Goal: Find contact information: Find contact information

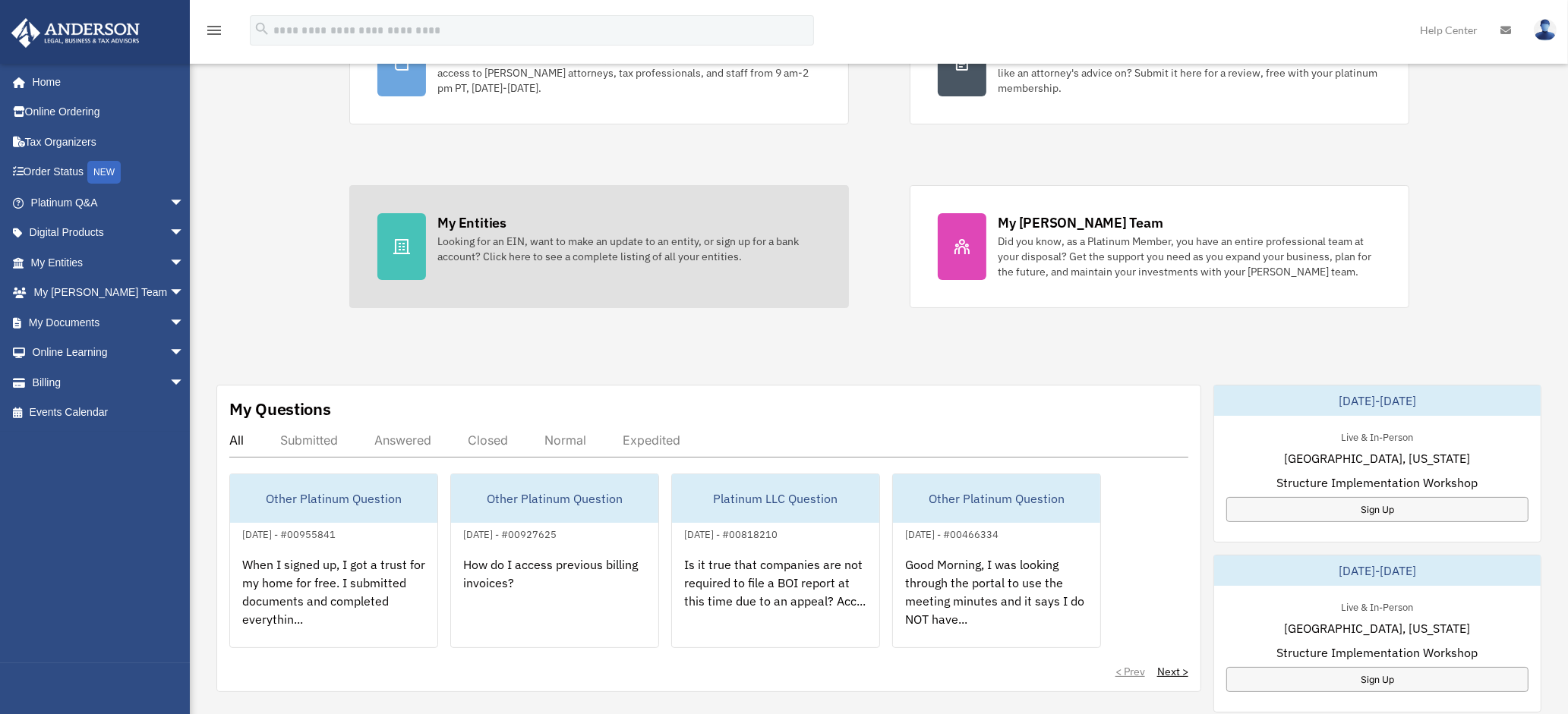
scroll to position [190, 0]
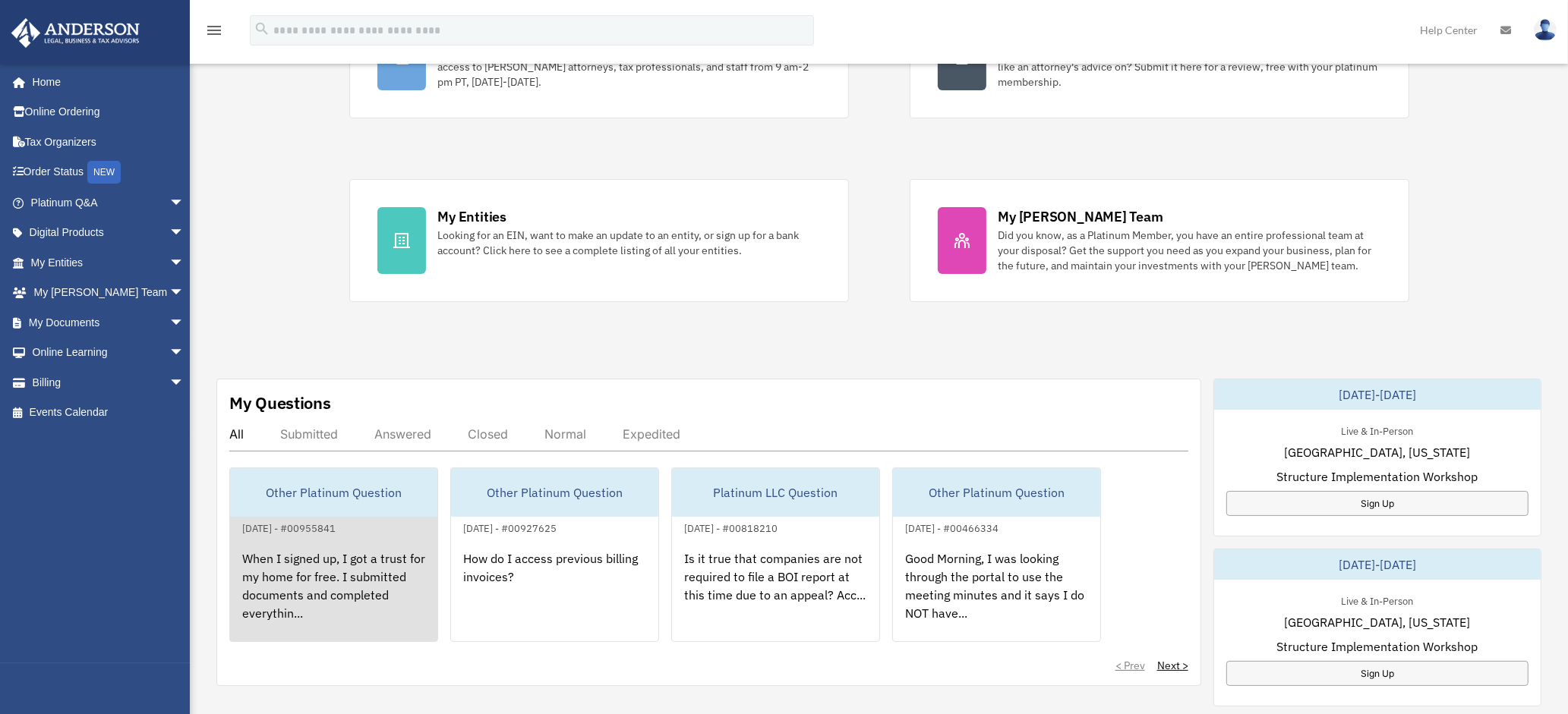
click at [359, 581] on div "When I signed up, I got a trust for my home for free. I submitted documents and…" at bounding box center [334, 596] width 208 height 118
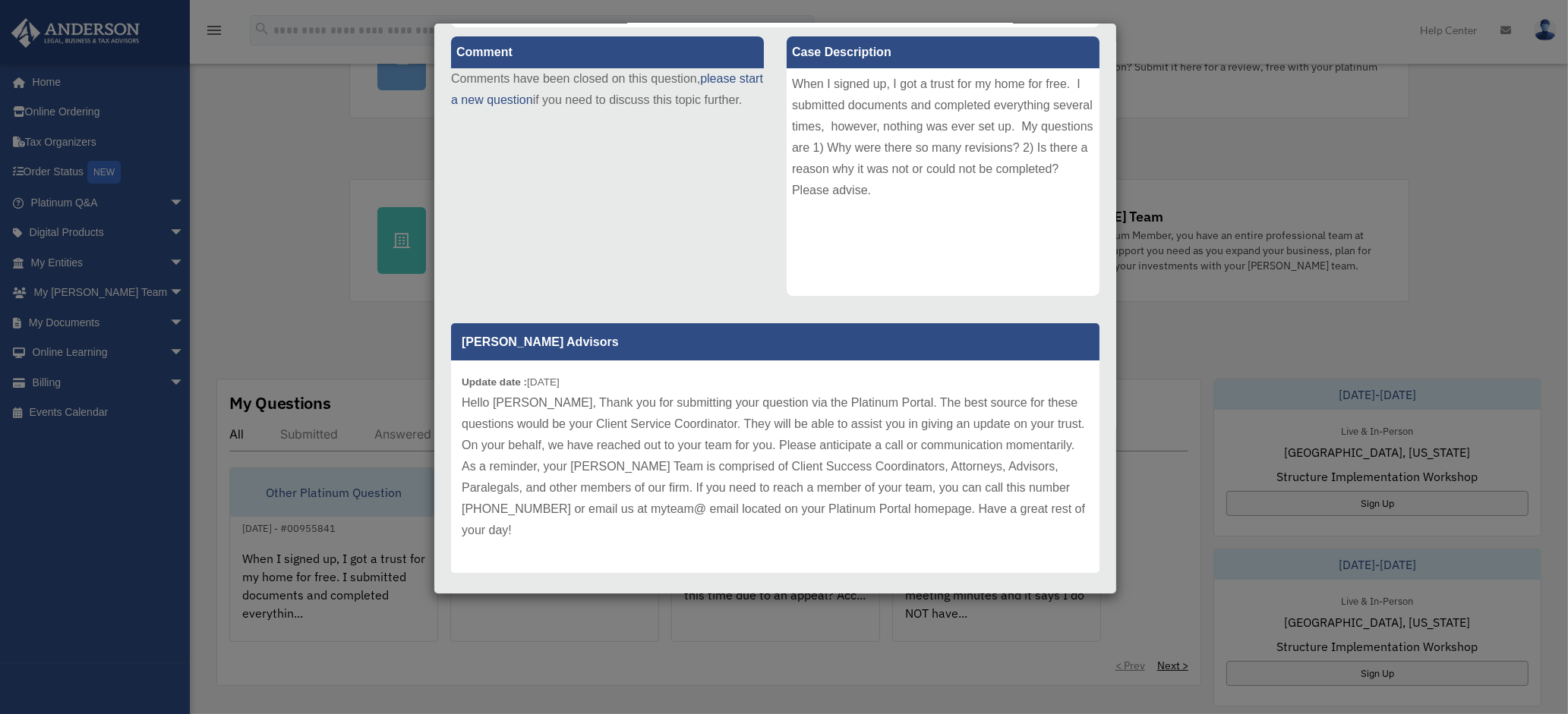
scroll to position [161, 0]
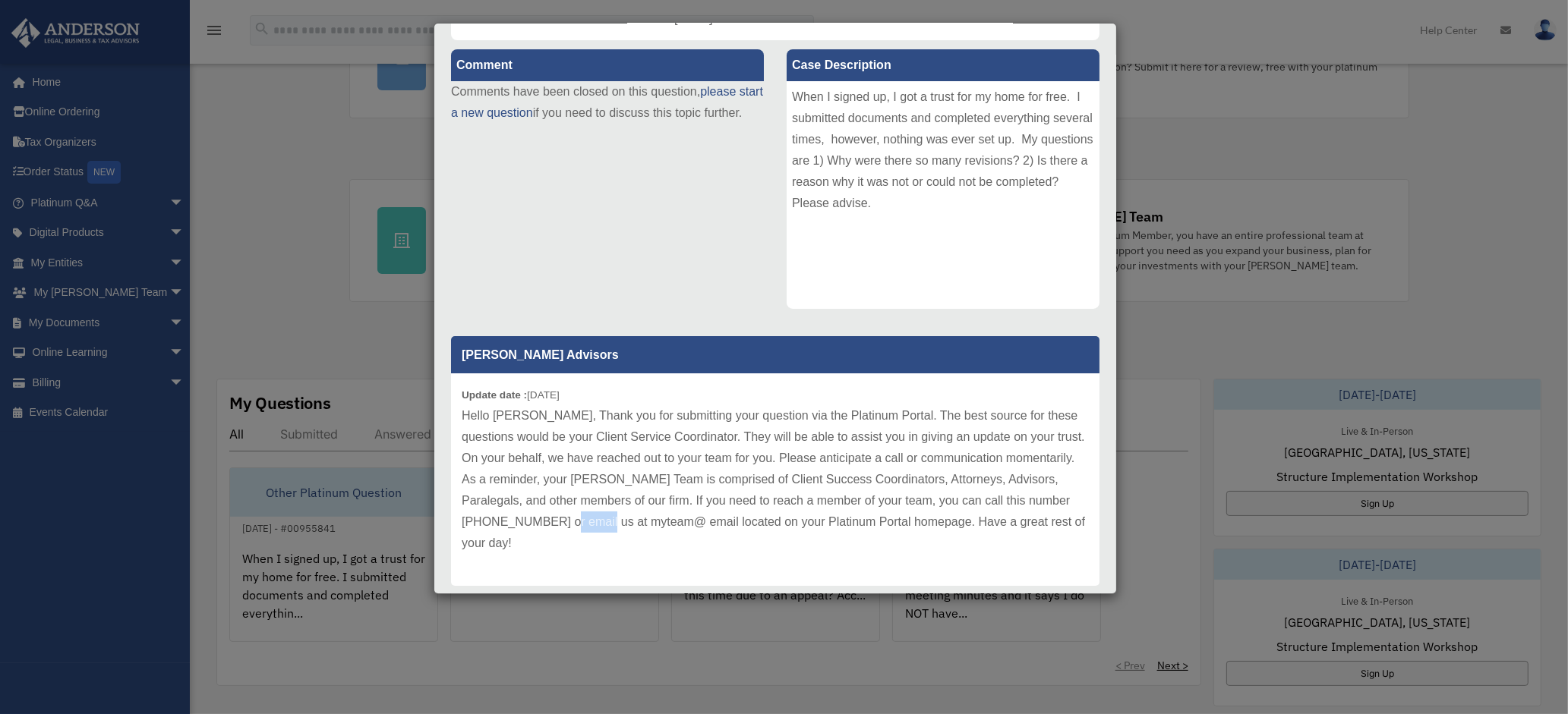
drag, startPoint x: 683, startPoint y: 520, endPoint x: 738, endPoint y: 528, distance: 55.6
click at [738, 528] on p "Hello Gwynne, Thank you for submitting your question via the Platinum Portal. T…" at bounding box center [775, 480] width 627 height 149
copy p "myteam@"
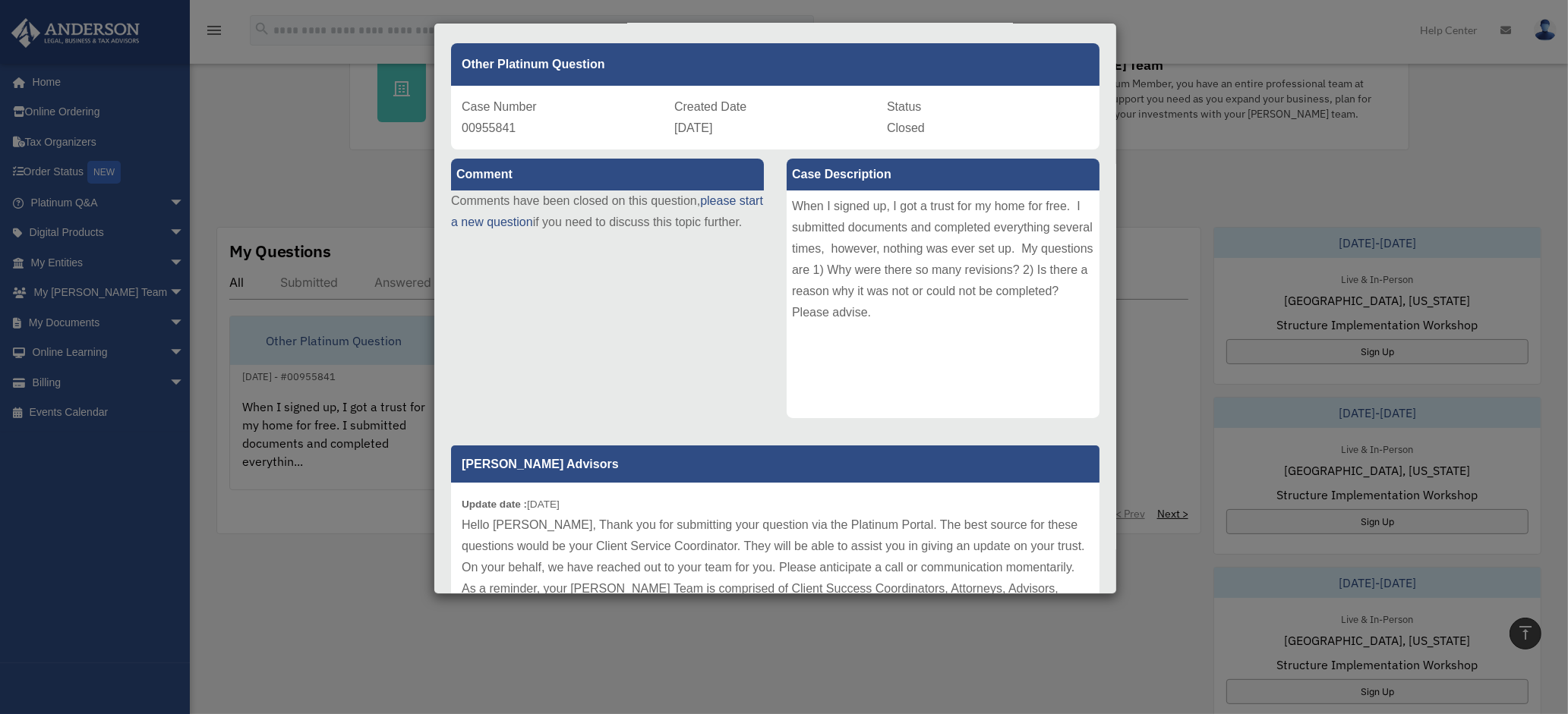
scroll to position [0, 0]
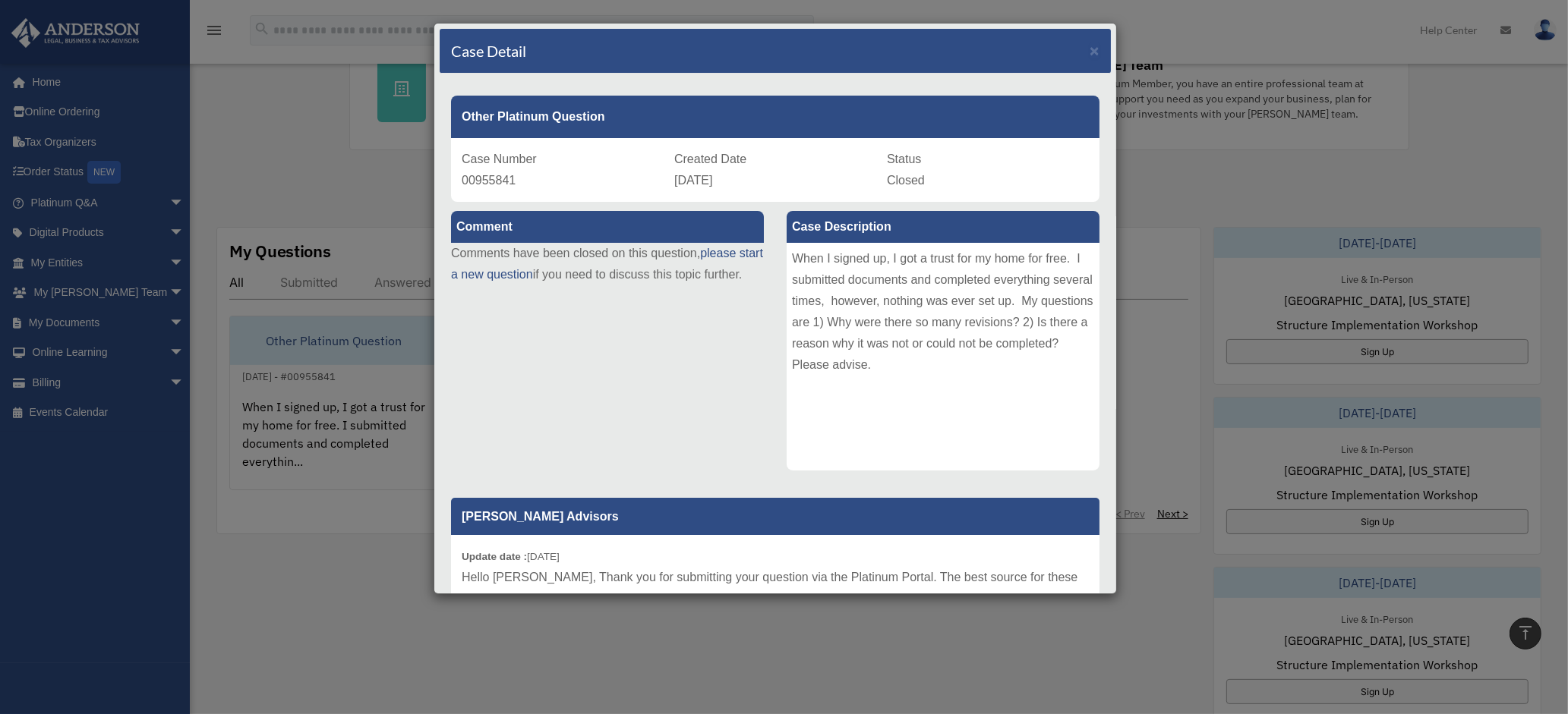
click at [305, 196] on div "Case Detail × Other Platinum Question Case Number 00955841 Created Date April 2…" at bounding box center [784, 357] width 1568 height 714
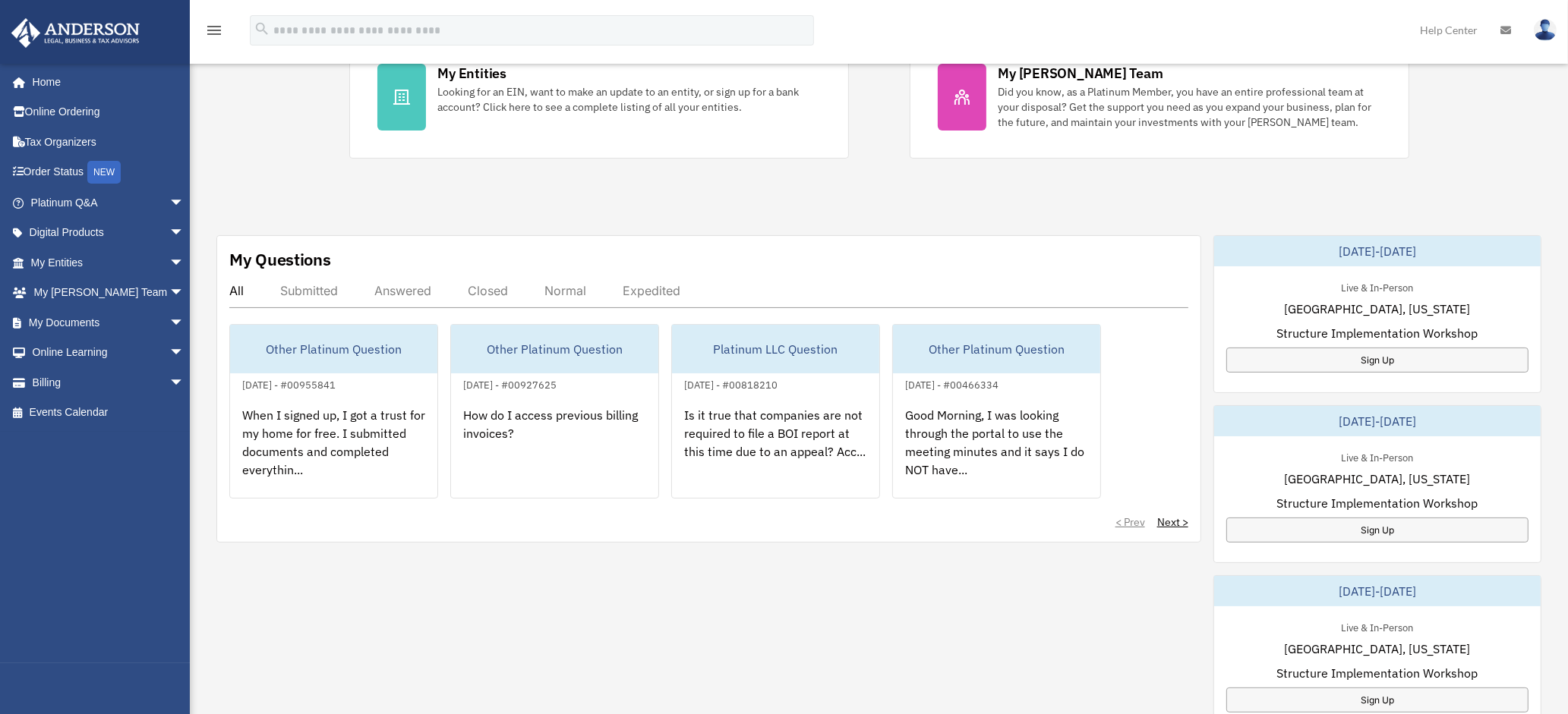
scroll to position [341, 0]
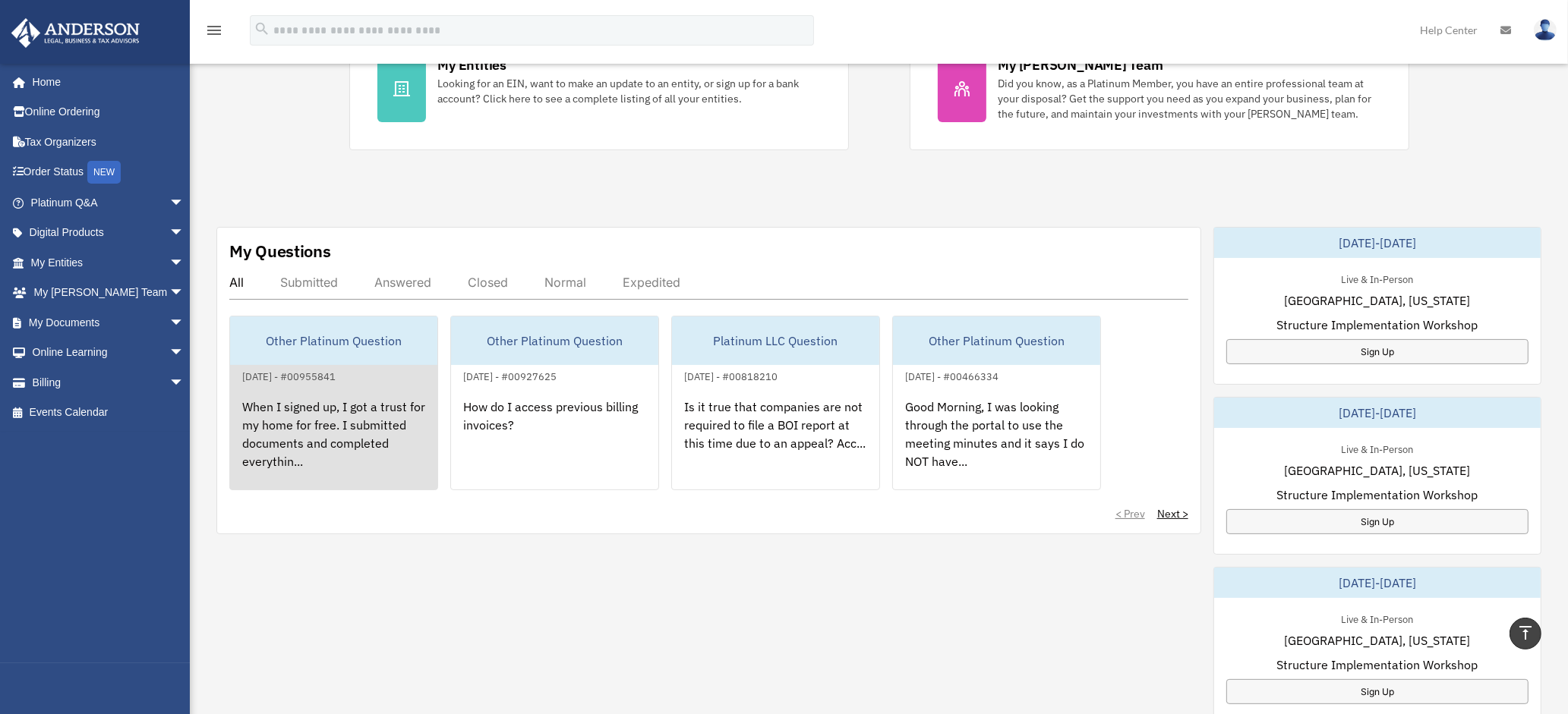
click at [333, 439] on div "When I signed up, I got a trust for my home for free. I submitted documents and…" at bounding box center [334, 444] width 208 height 118
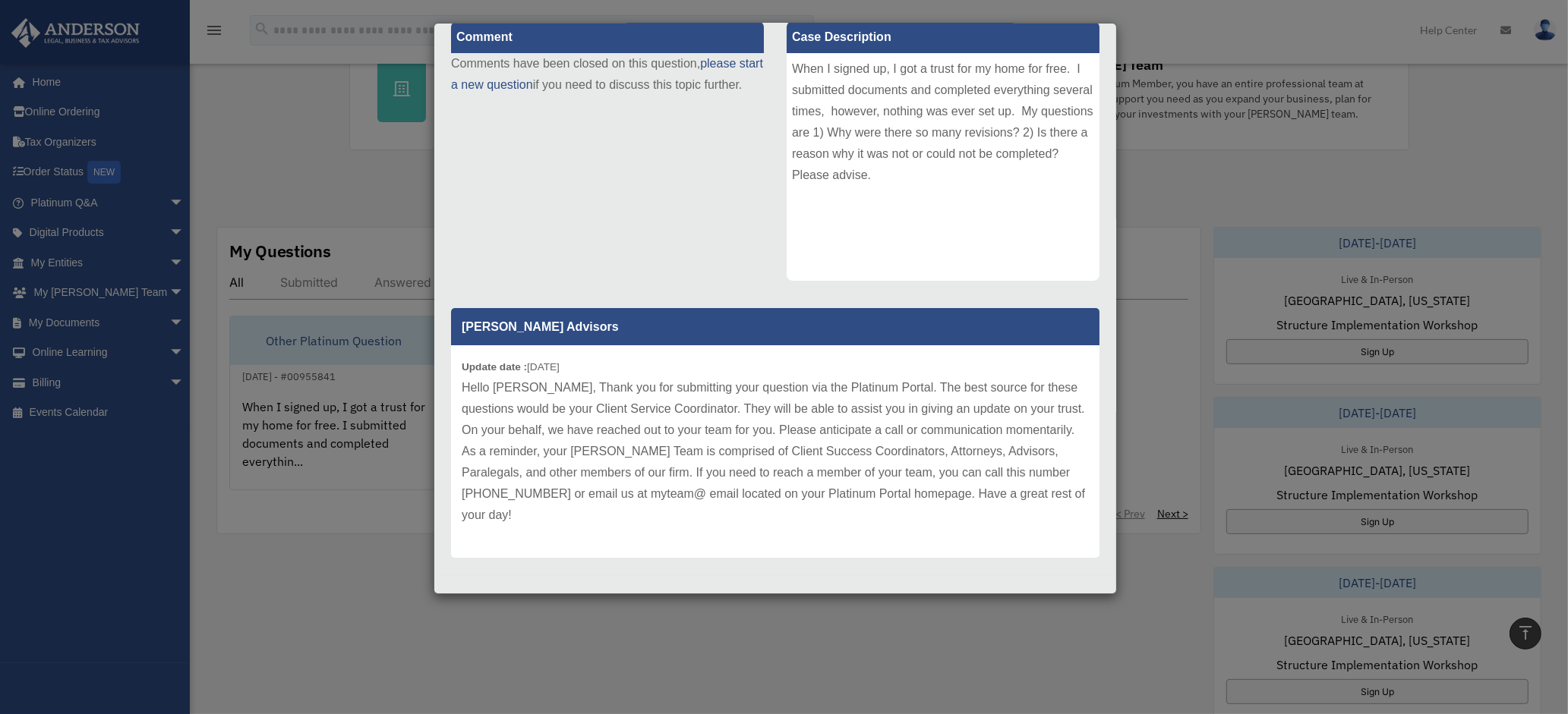
scroll to position [200, 0]
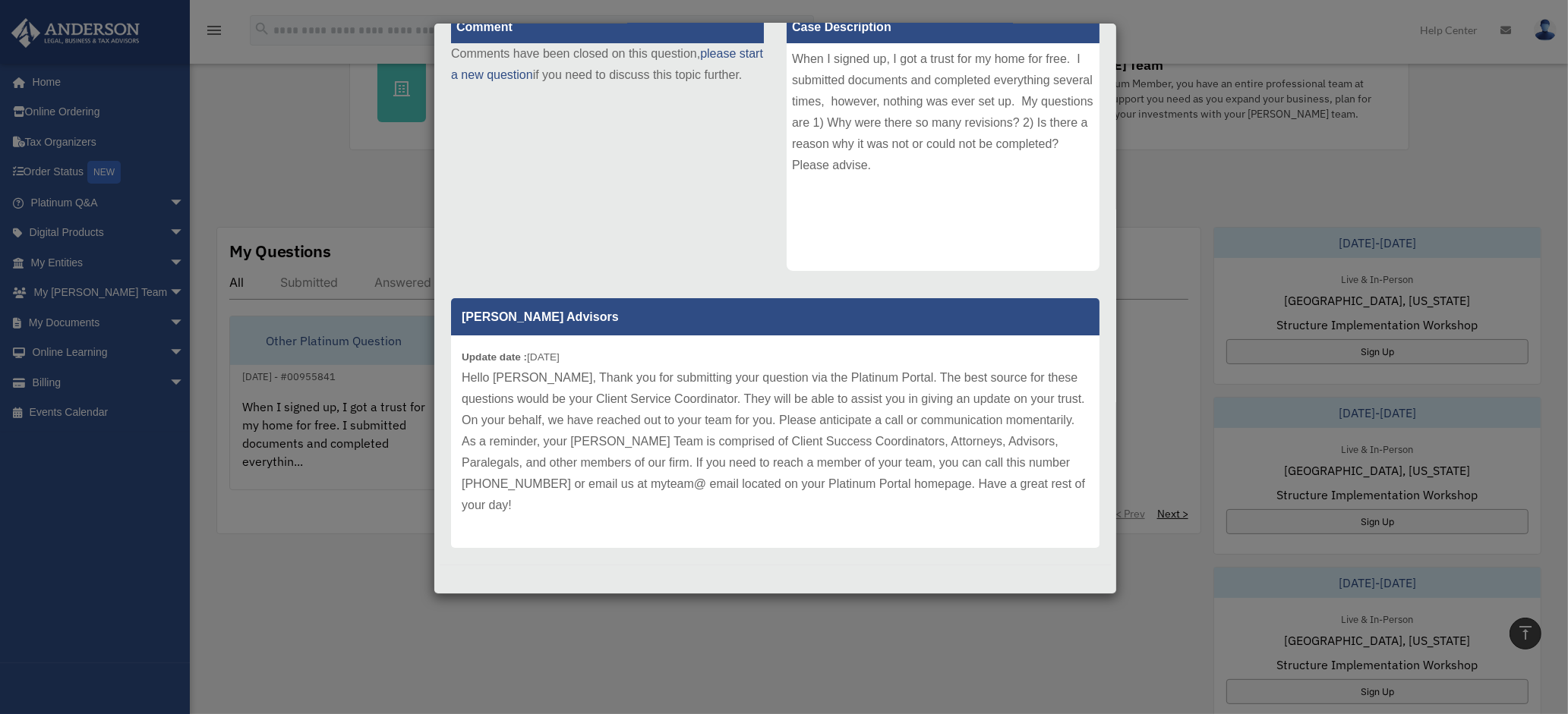
click at [308, 176] on div "Case Detail × Other Platinum Question Case Number 00955841 Created Date April 2…" at bounding box center [784, 357] width 1568 height 714
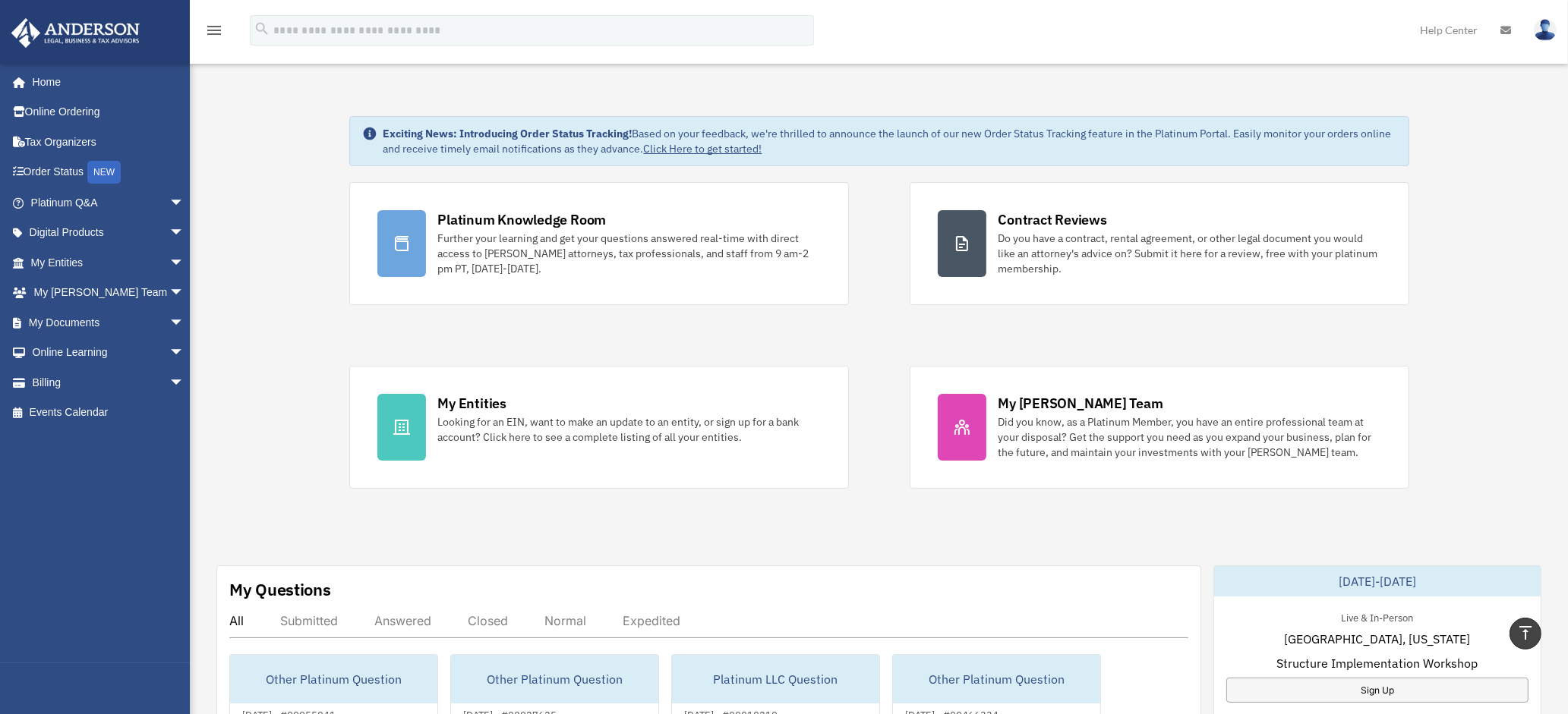
scroll to position [0, 0]
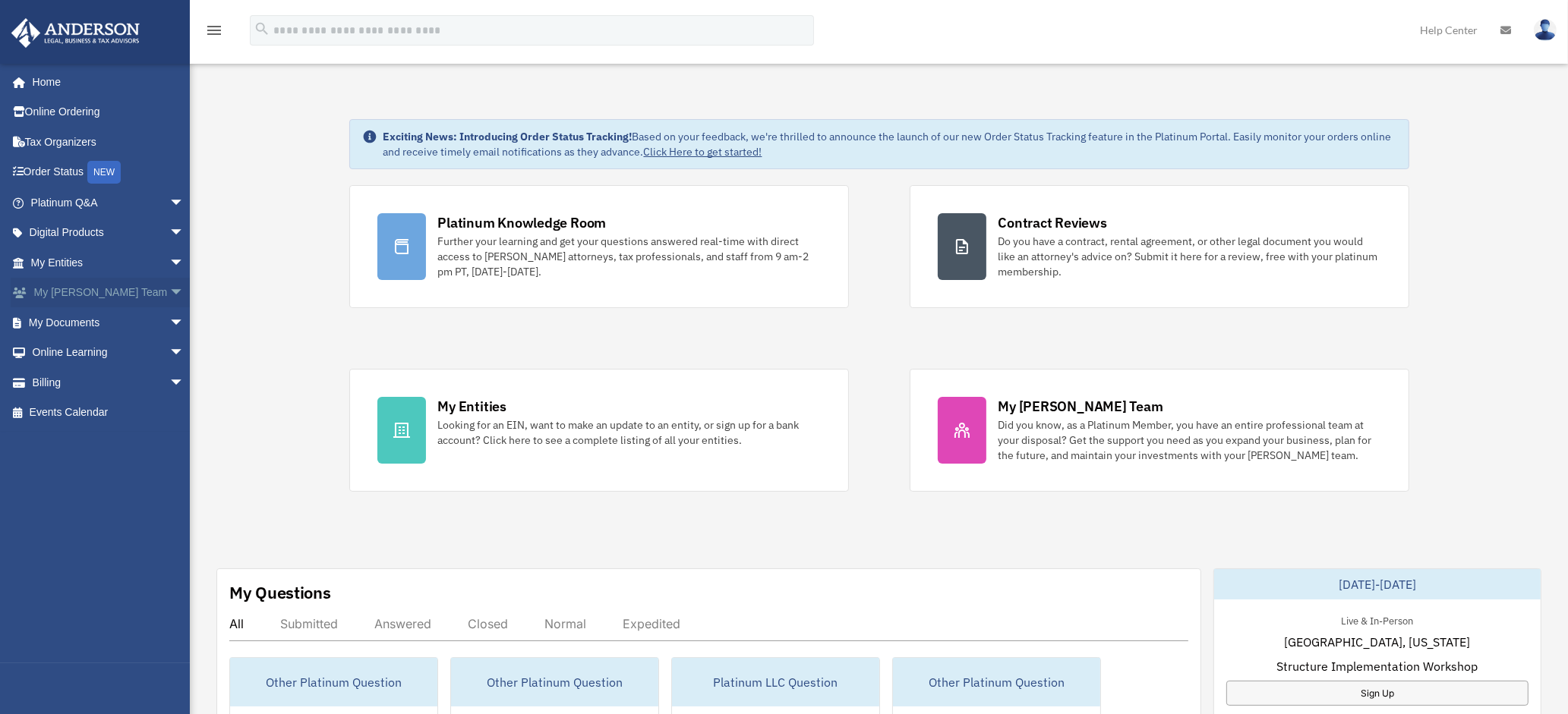
click at [99, 293] on link "My Anderson Team arrow_drop_down" at bounding box center [109, 293] width 197 height 30
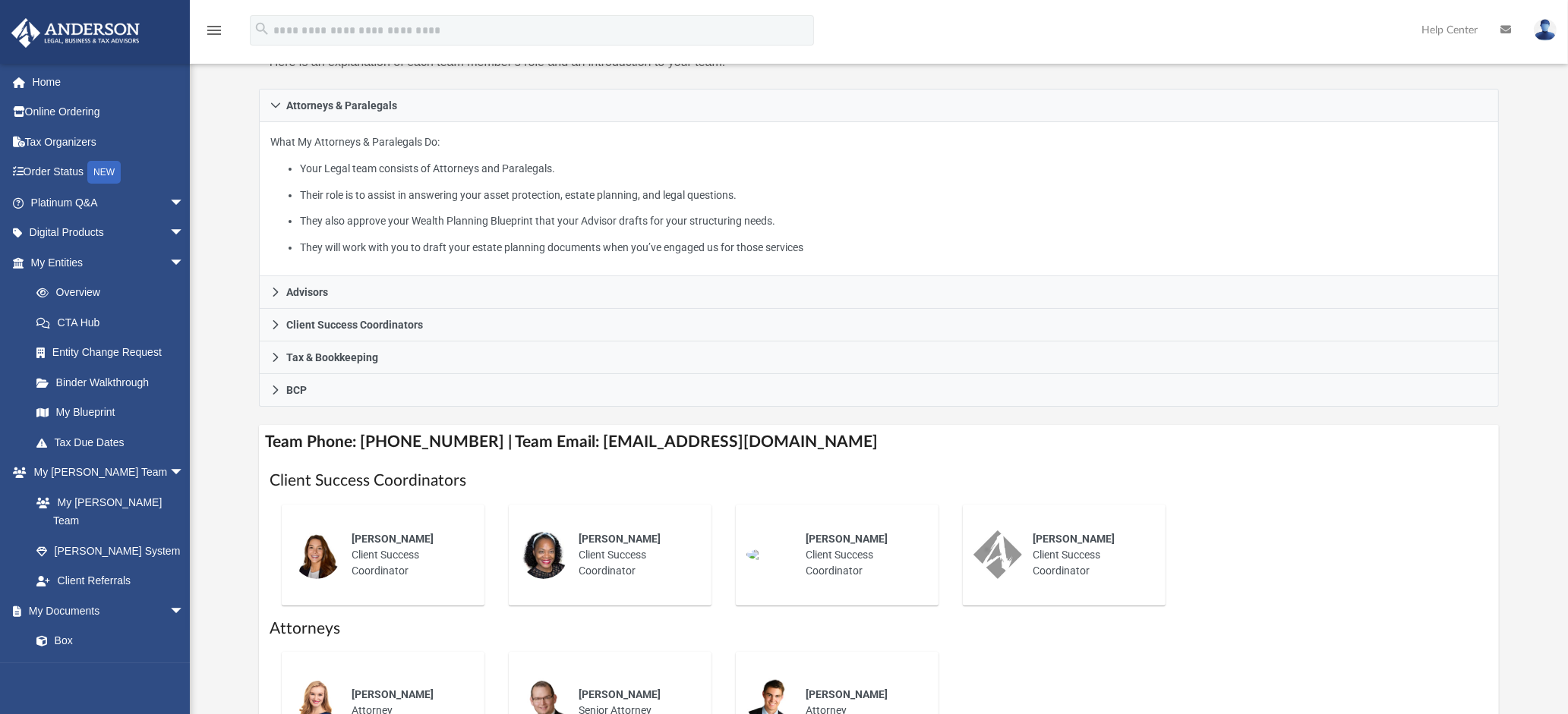
scroll to position [228, 0]
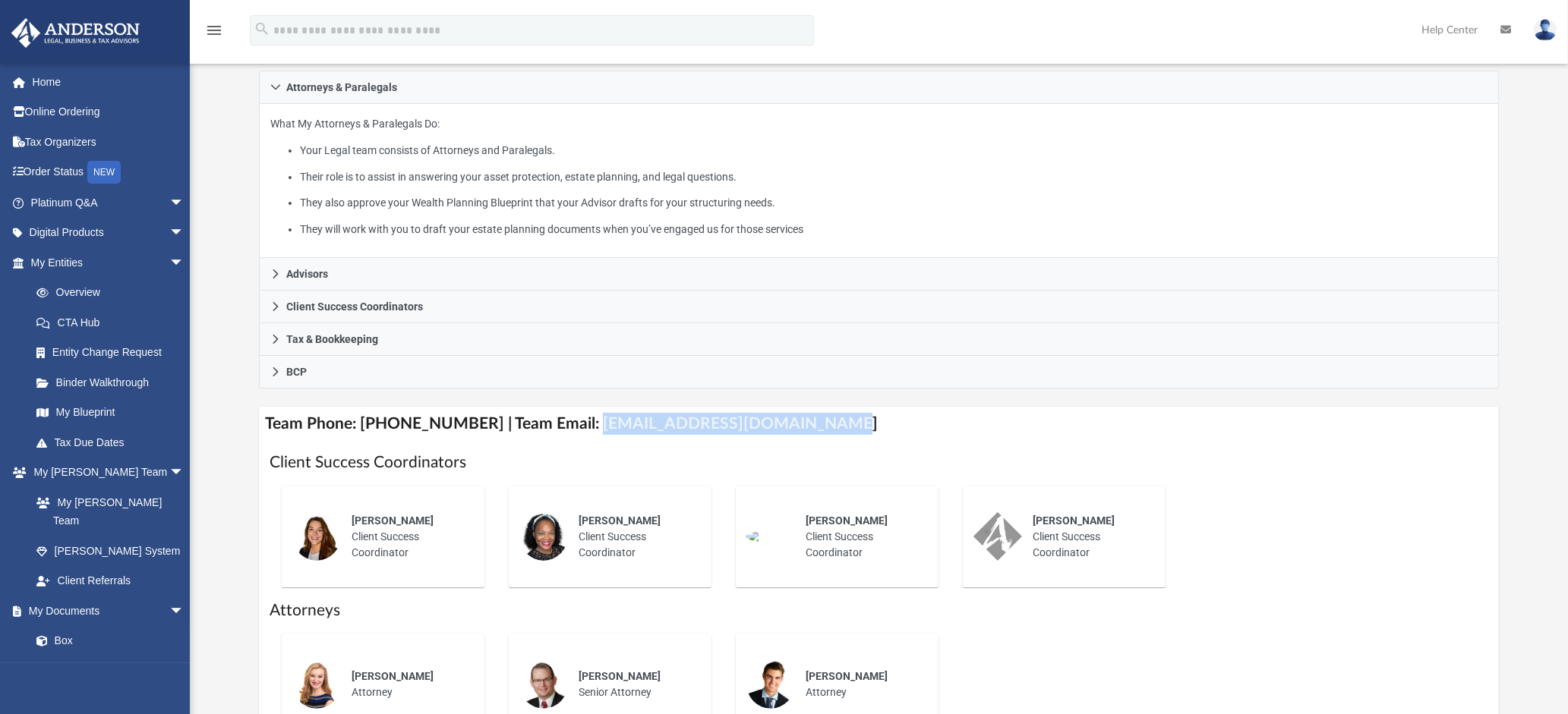
drag, startPoint x: 571, startPoint y: 425, endPoint x: 799, endPoint y: 423, distance: 228.0
click at [799, 423] on h4 "Team Phone: [PHONE_NUMBER] | Team Email: [EMAIL_ADDRESS][DOMAIN_NAME]" at bounding box center [879, 424] width 1241 height 35
copy h4 "[EMAIL_ADDRESS][DOMAIN_NAME]"
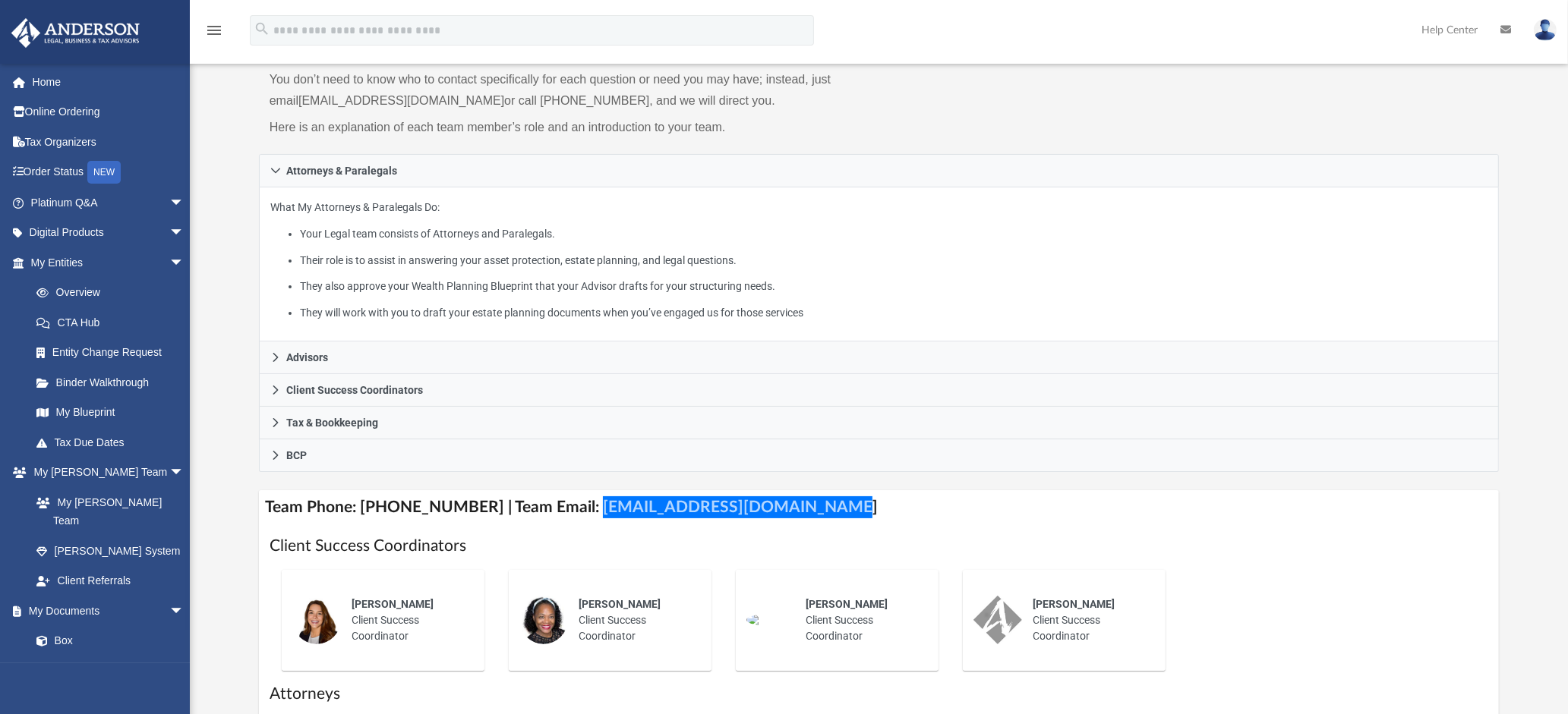
scroll to position [152, 0]
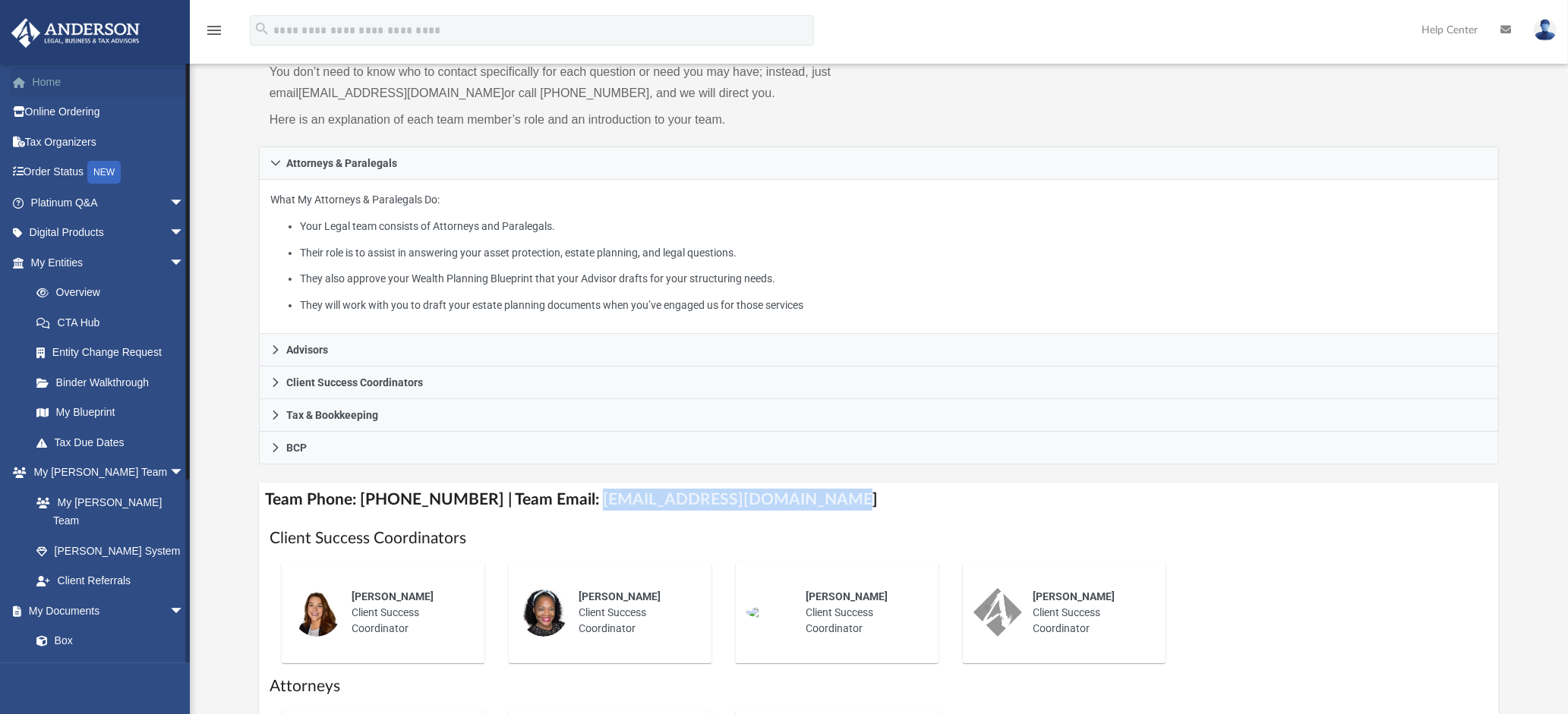
click at [55, 86] on link "Home" at bounding box center [109, 82] width 197 height 30
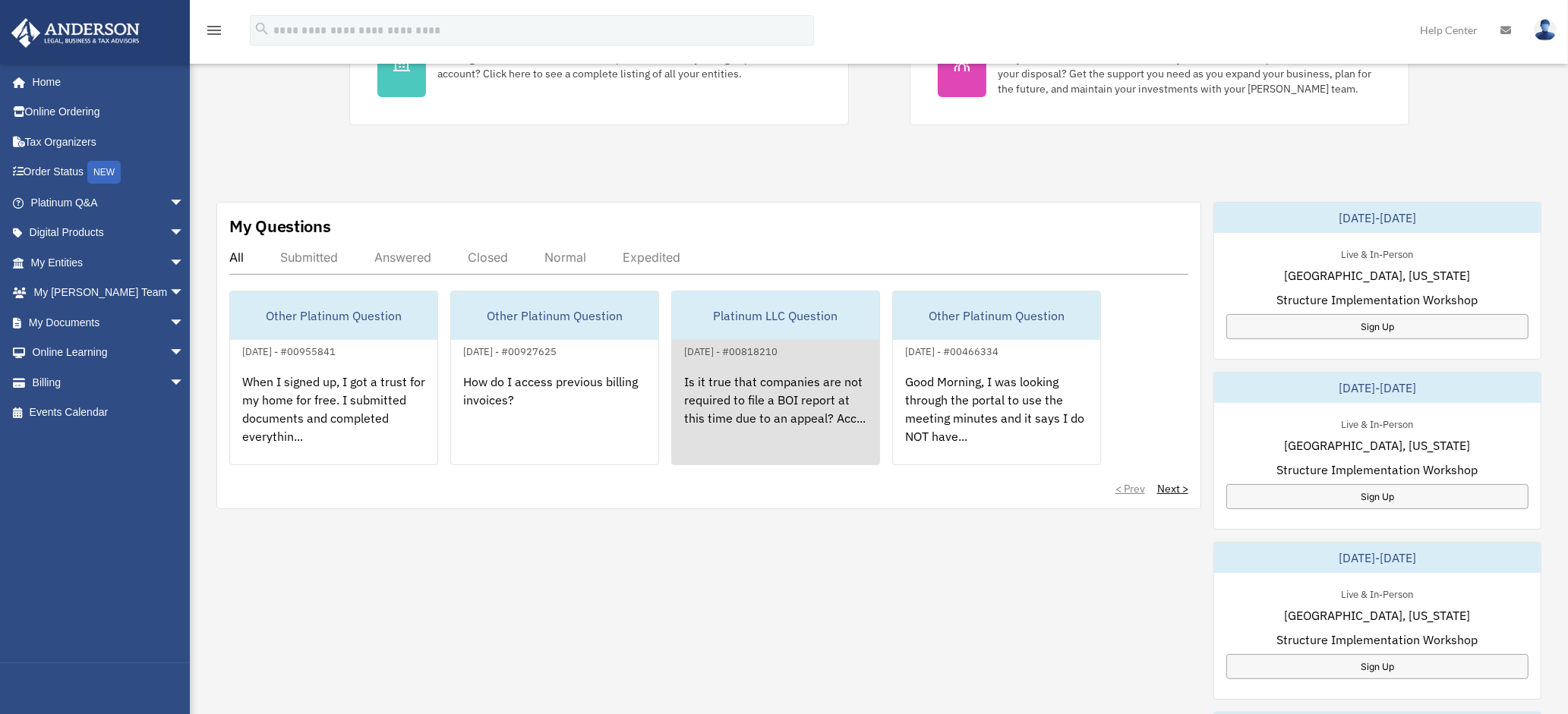
scroll to position [380, 0]
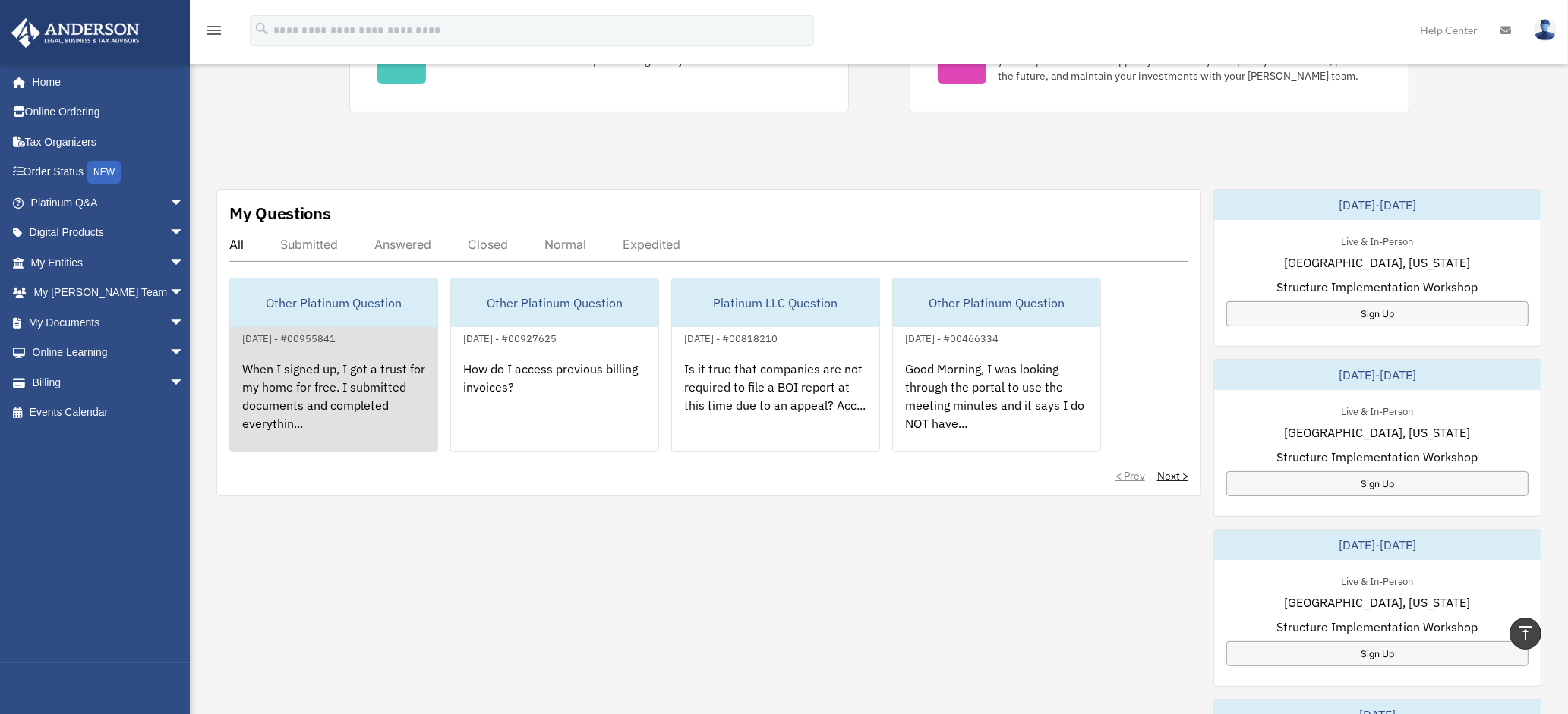
click at [276, 369] on div "When I signed up, I got a trust for my home for free. I submitted documents and…" at bounding box center [334, 406] width 208 height 118
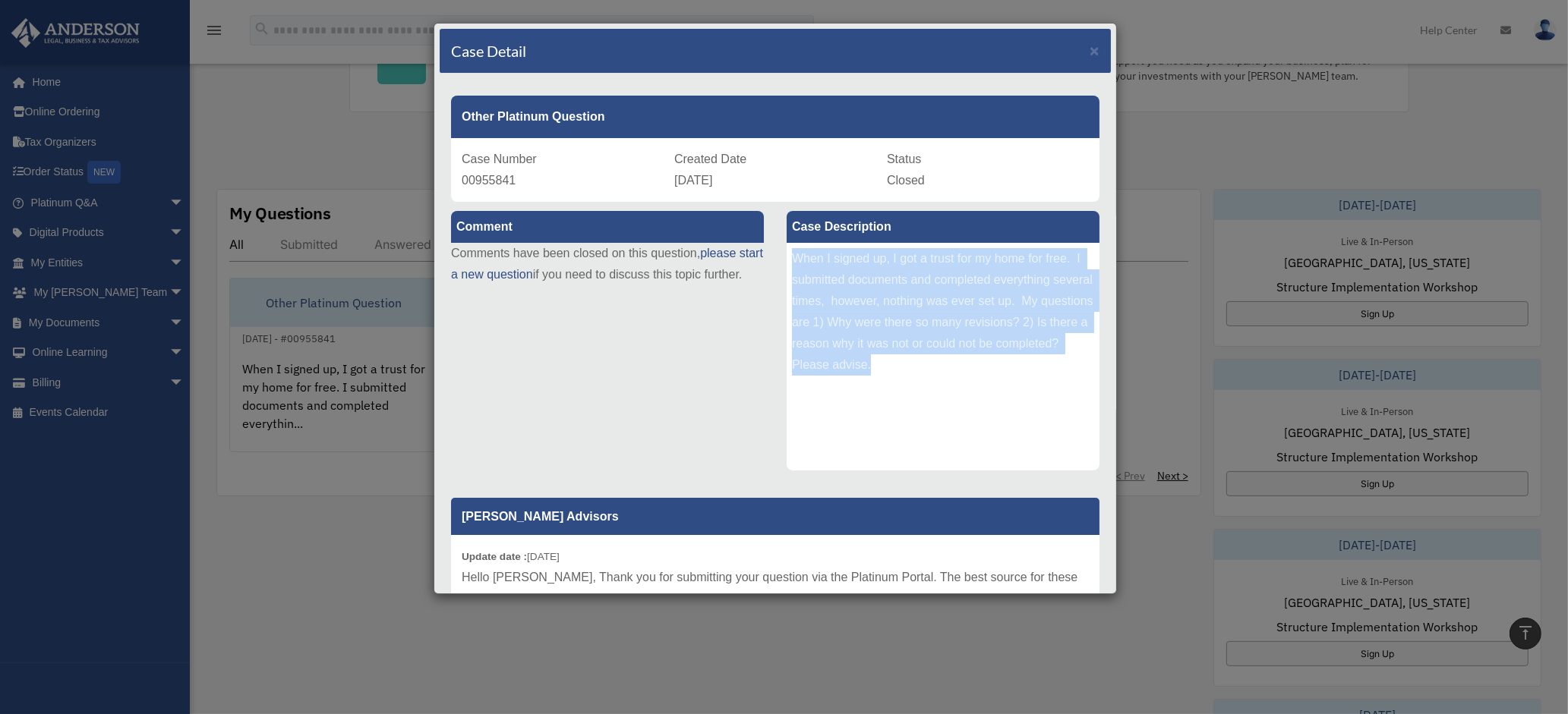
drag, startPoint x: 784, startPoint y: 255, endPoint x: 978, endPoint y: 368, distance: 224.5
click at [978, 368] on div "When I signed up, I got a trust for my home for free. I submitted documents and…" at bounding box center [942, 357] width 312 height 228
copy div "When I signed up, I got a trust for my home for free. I submitted documents and…"
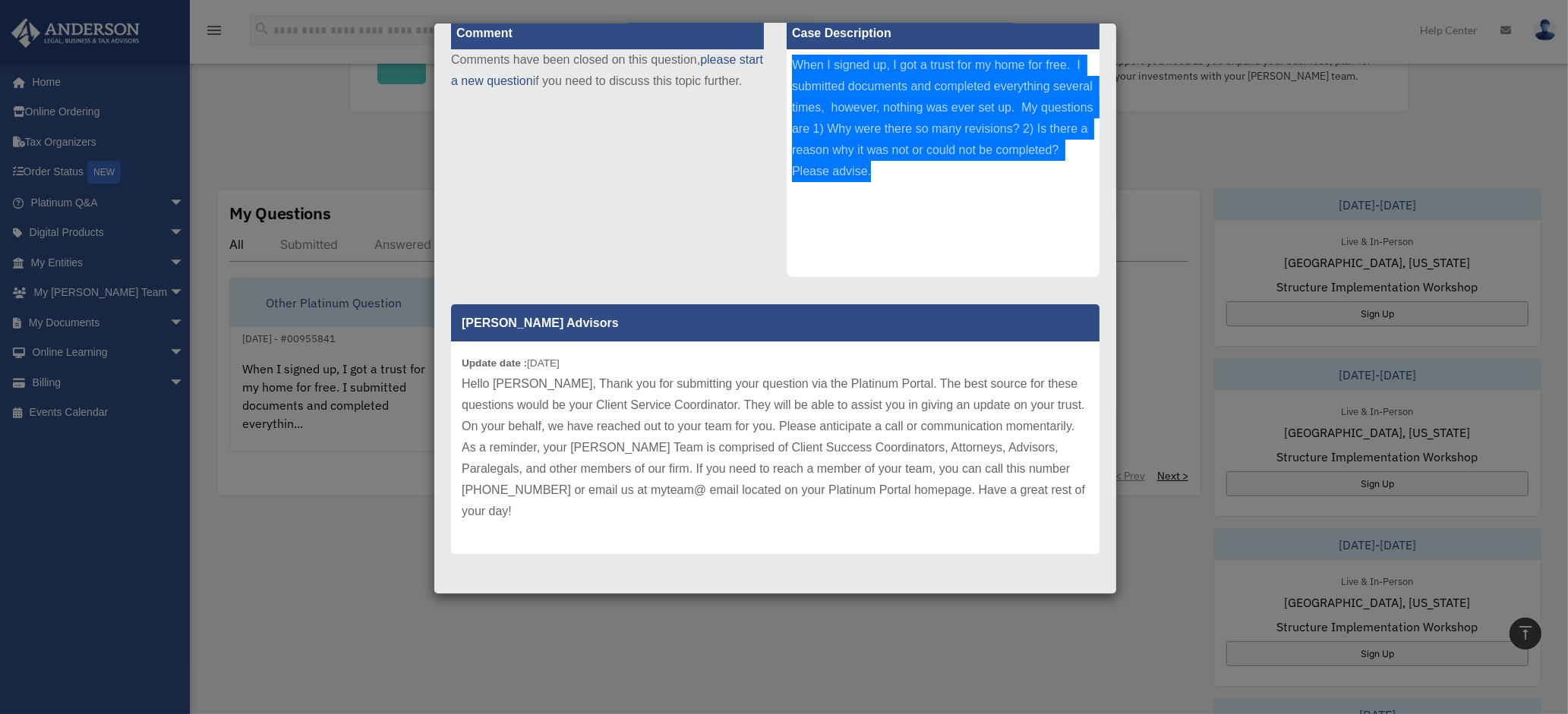
scroll to position [200, 0]
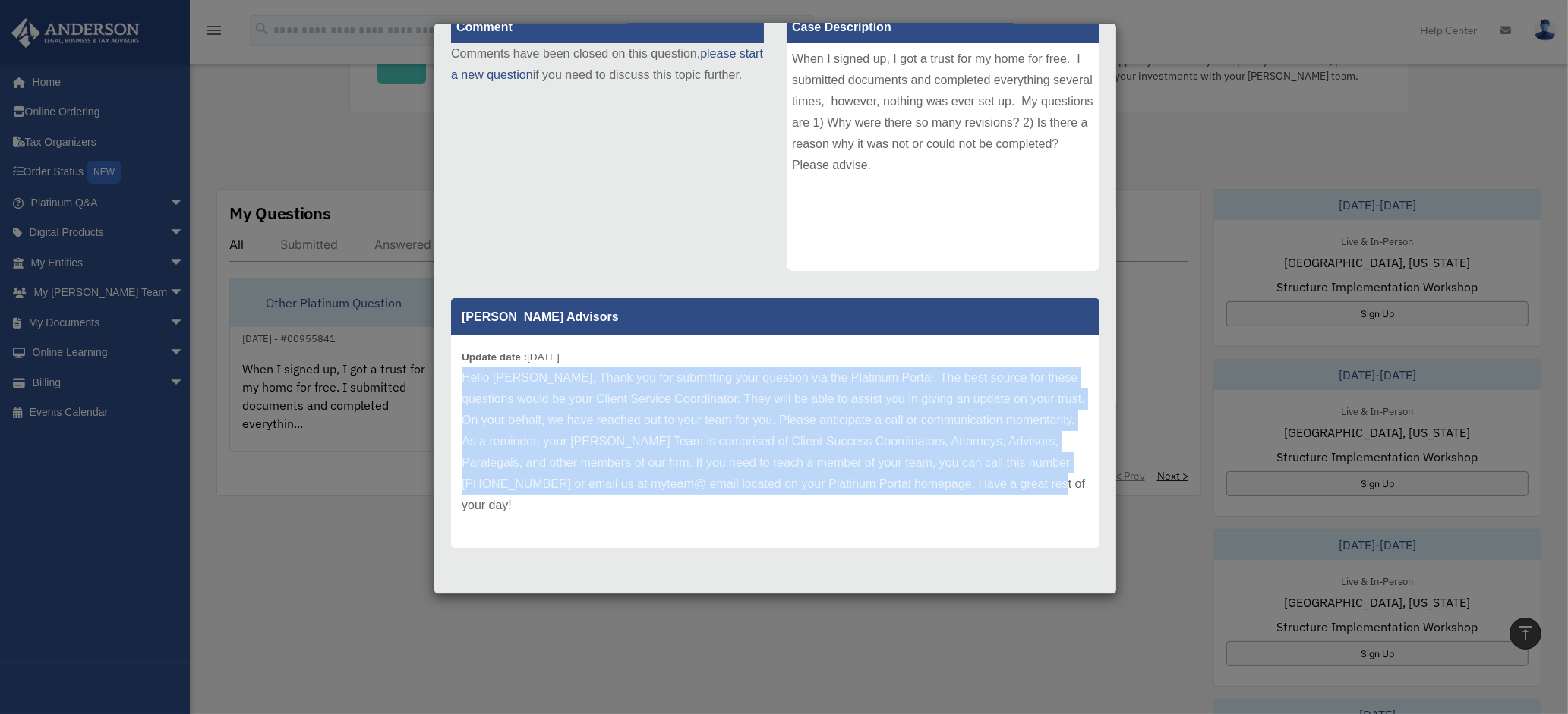
drag, startPoint x: 461, startPoint y: 376, endPoint x: 594, endPoint y: 504, distance: 184.6
click at [594, 504] on p "Hello Gwynne, Thank you for submitting your question via the Platinum Portal. T…" at bounding box center [775, 442] width 627 height 149
copy p "Hello Gwynne, Thank you for submitting your question via the Platinum Portal. T…"
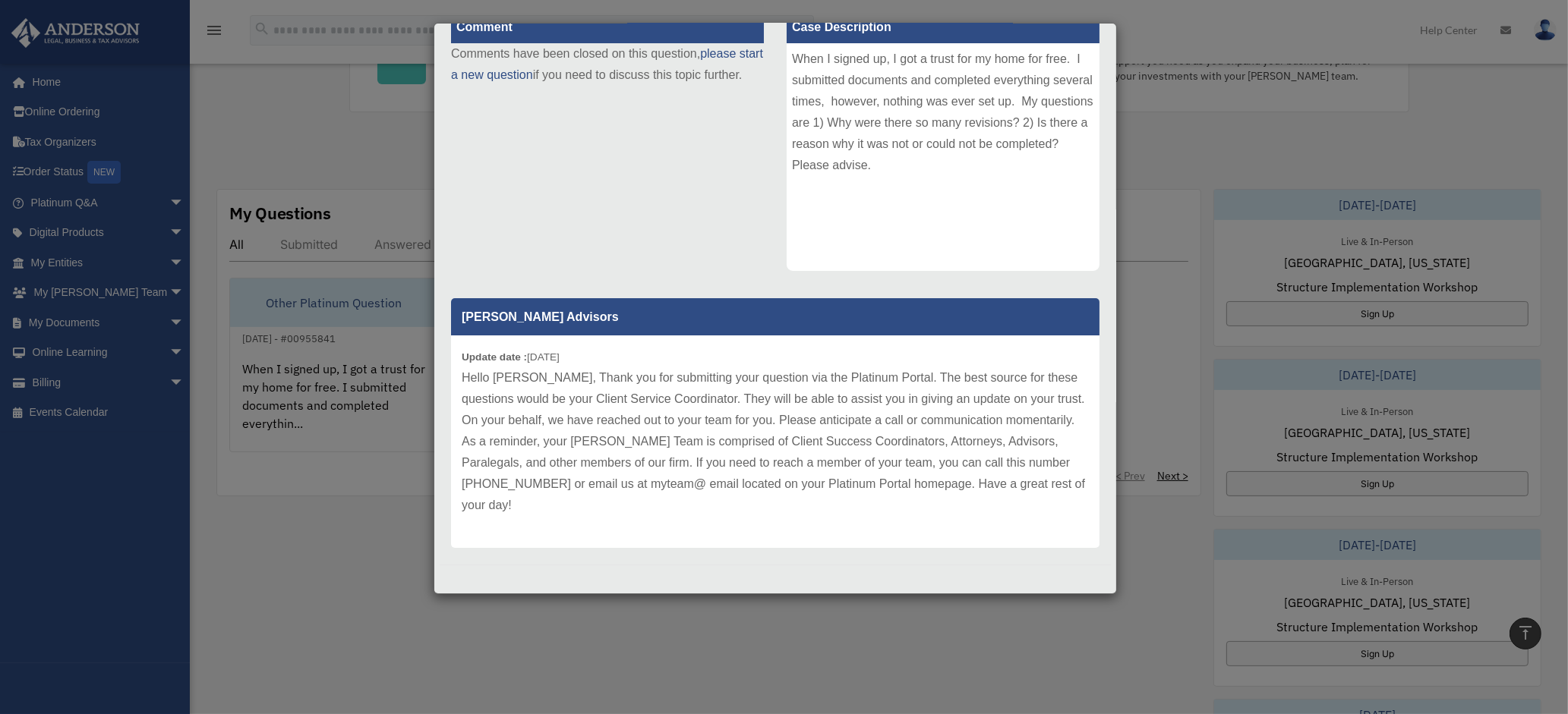
click at [1186, 144] on div "Case Detail × Other Platinum Question Case Number 00955841 Created Date April 2…" at bounding box center [784, 357] width 1568 height 714
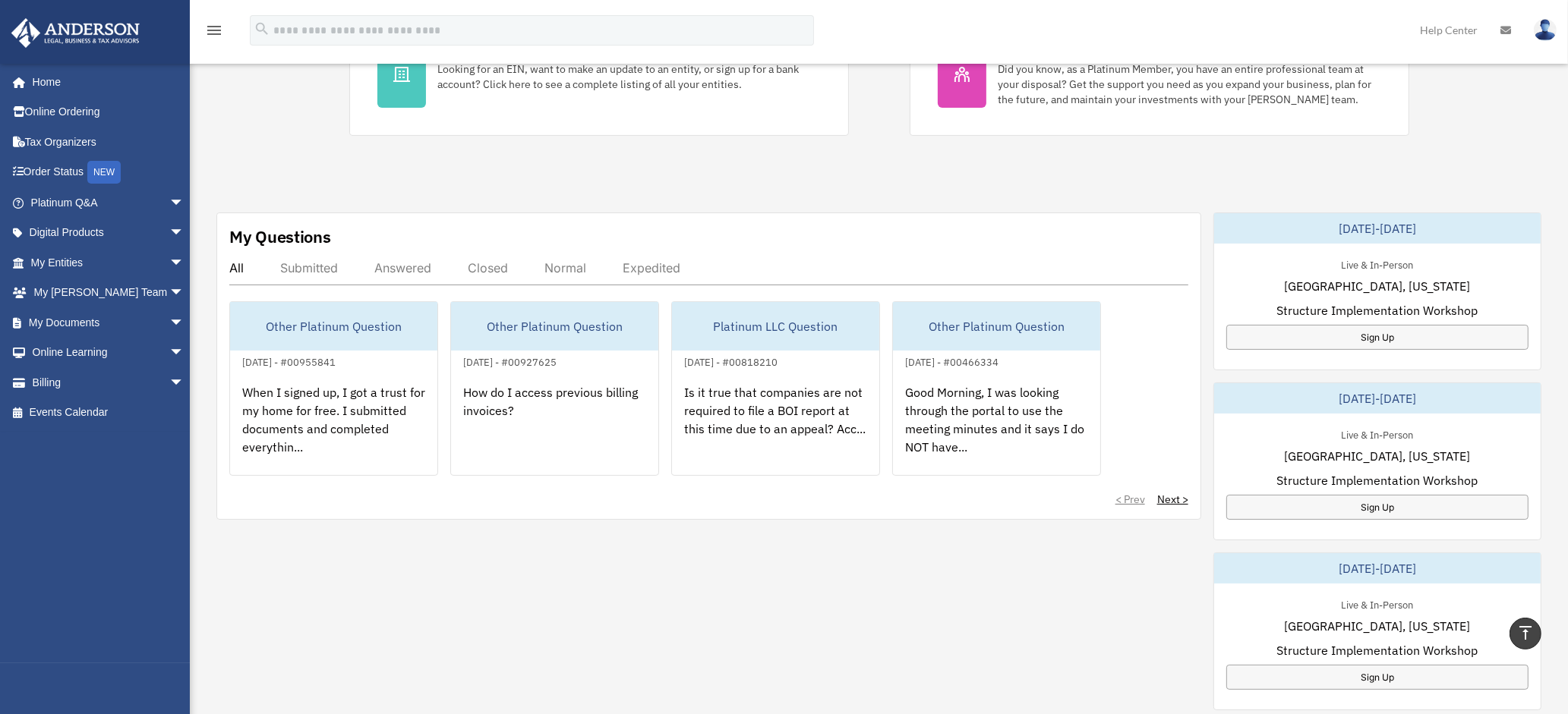
scroll to position [152, 0]
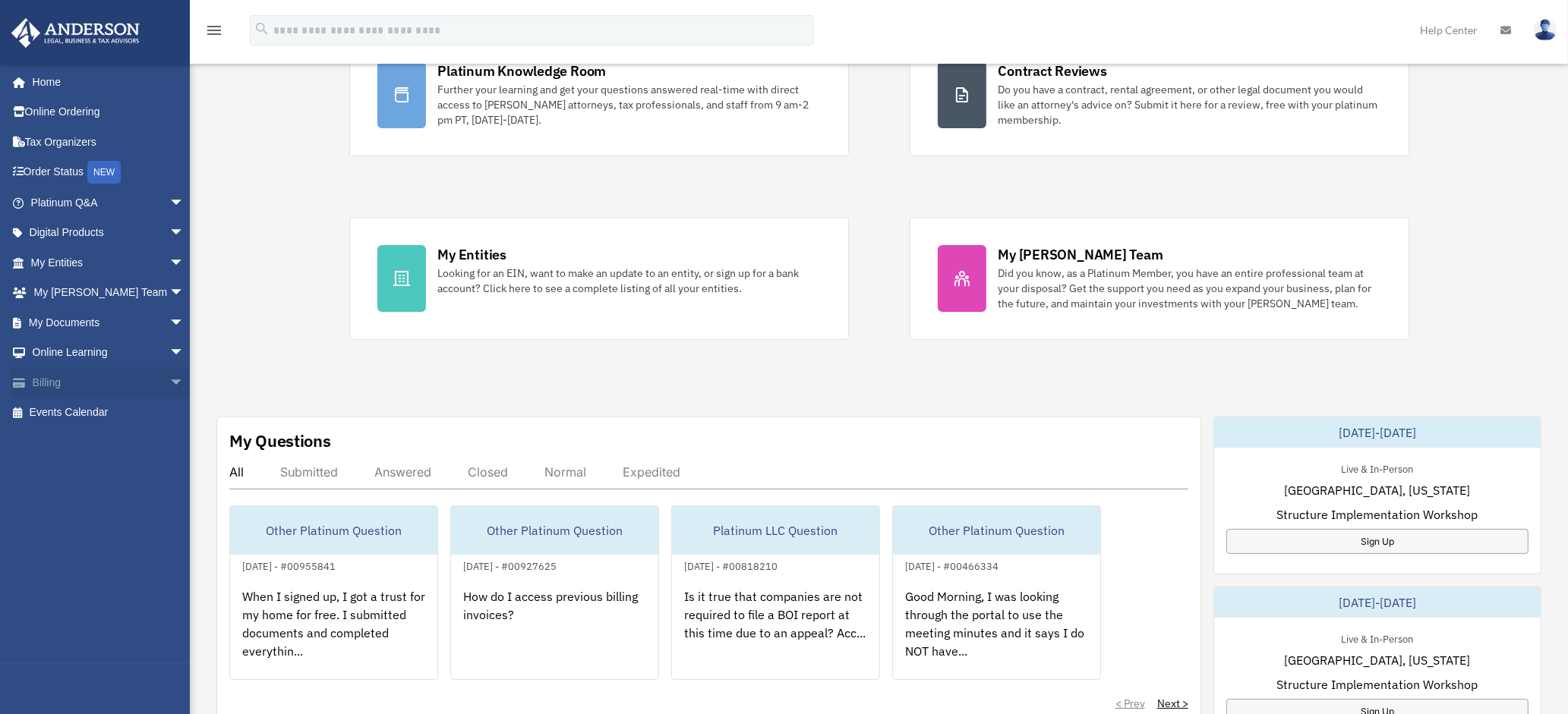
click at [51, 381] on link "Billing arrow_drop_down" at bounding box center [109, 382] width 197 height 30
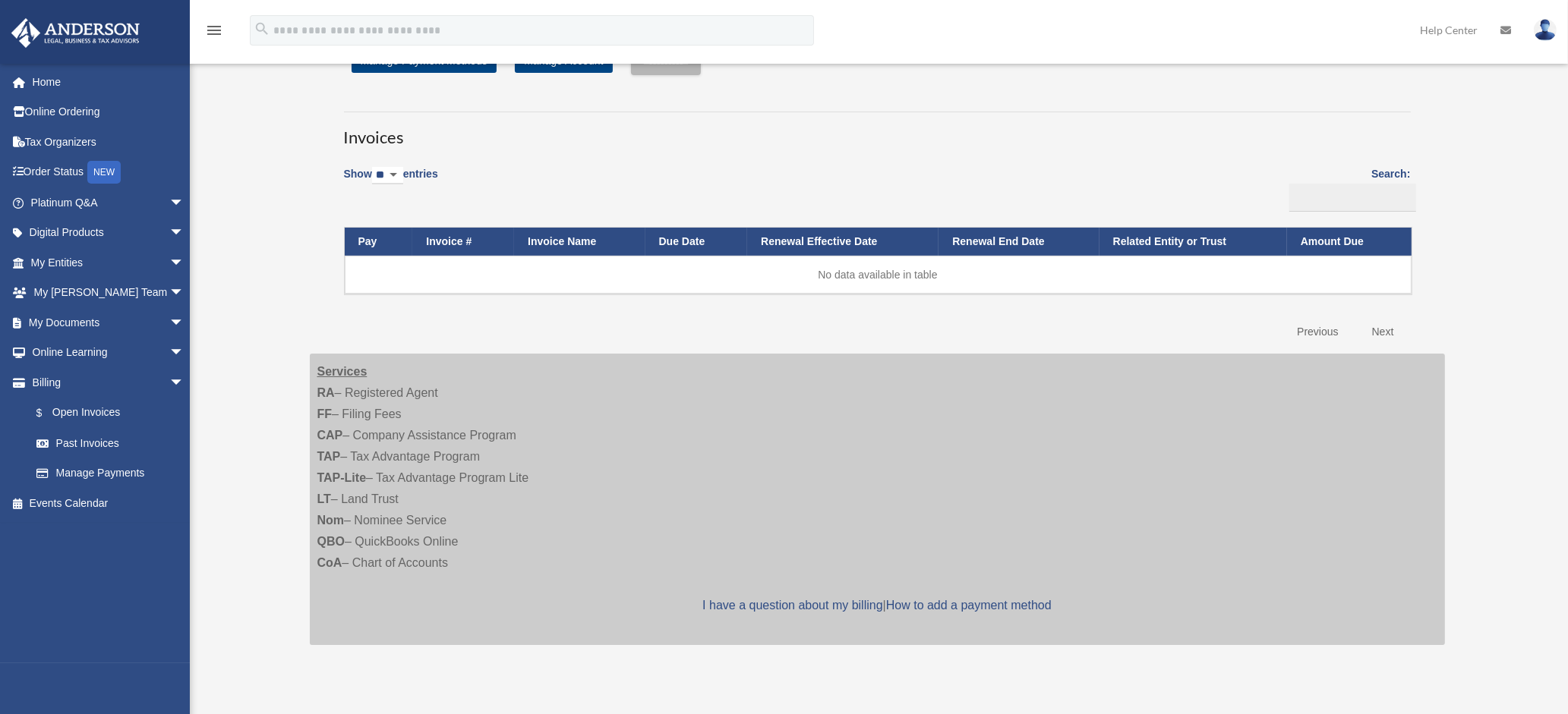
scroll to position [38, 0]
